Goal: Task Accomplishment & Management: Manage account settings

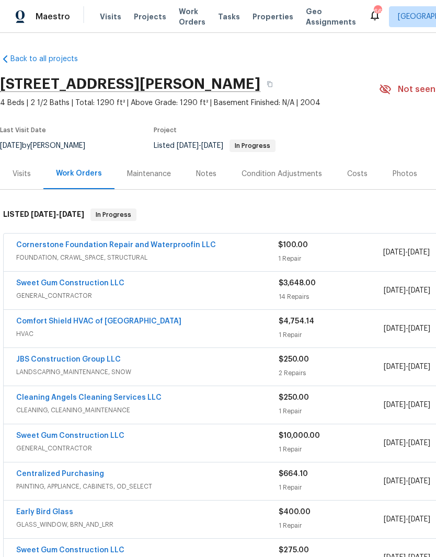
click at [394, 179] on div "Photos" at bounding box center [405, 173] width 50 height 31
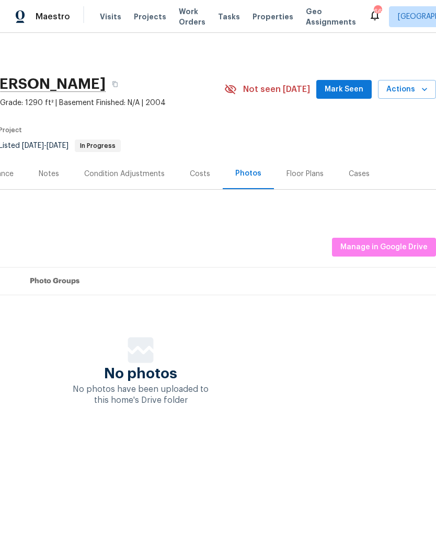
scroll to position [0, 155]
click at [377, 245] on span "Manage in Google Drive" at bounding box center [383, 247] width 87 height 13
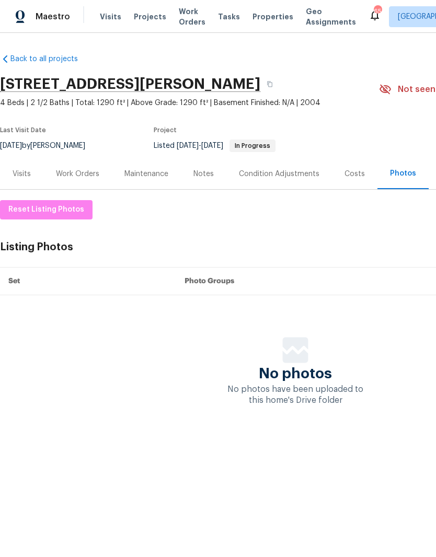
scroll to position [0, 0]
click at [211, 169] on div "Notes" at bounding box center [203, 174] width 20 height 10
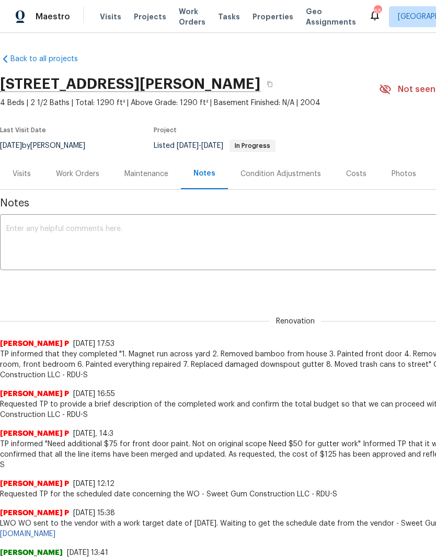
click at [169, 242] on textarea at bounding box center [295, 243] width 578 height 37
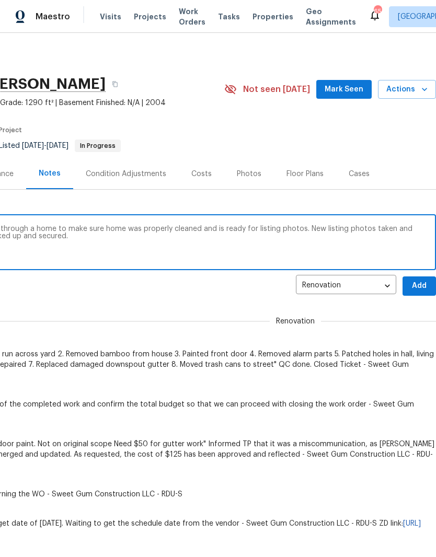
scroll to position [-1, 159]
type textarea "on site visit [DATE] at 10:30 AM [DATE]. Run through a home to make sure home w…"
click at [421, 283] on span "Add" at bounding box center [419, 286] width 17 height 13
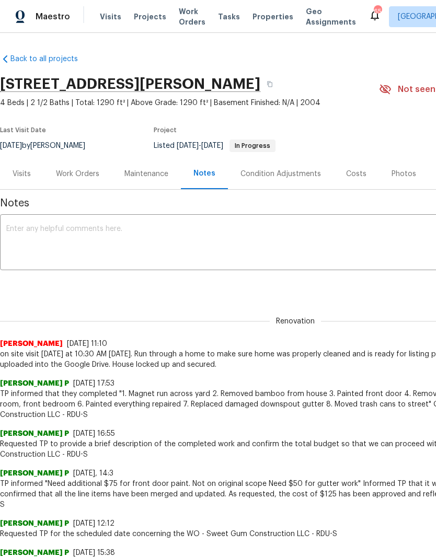
scroll to position [0, 0]
click at [76, 175] on div "Work Orders" at bounding box center [77, 174] width 43 height 10
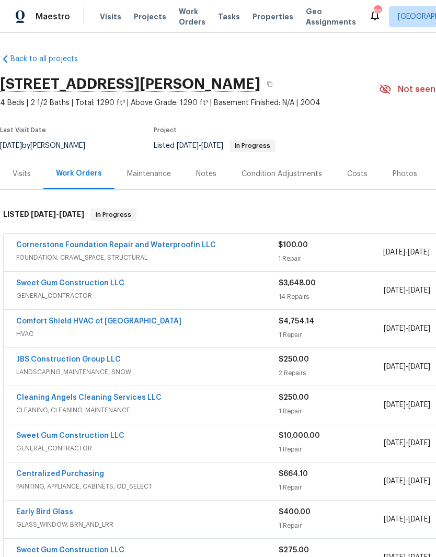
click at [76, 242] on link "Cornerstone Foundation Repair and Waterproofin LLC" at bounding box center [116, 245] width 200 height 7
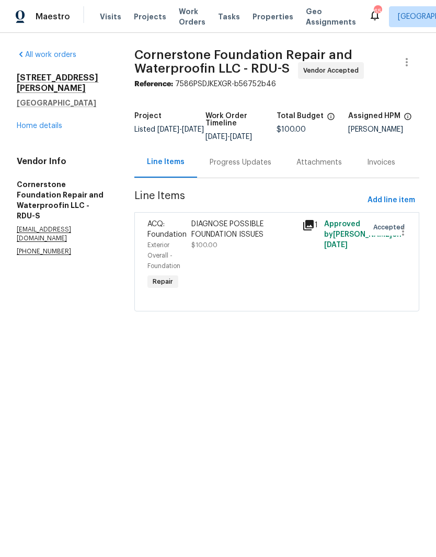
click at [227, 168] on div "Progress Updates" at bounding box center [241, 162] width 62 height 10
